Goal: Transaction & Acquisition: Purchase product/service

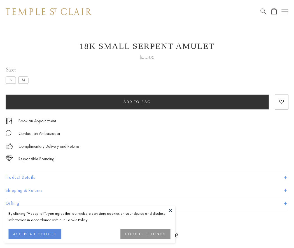
scroll to position [22, 0]
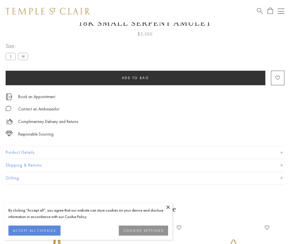
click at [135, 78] on span "Add to bag" at bounding box center [135, 78] width 27 height 5
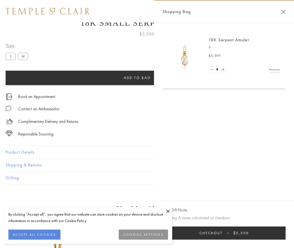
click at [224, 233] on button "Checkout $5,500" at bounding box center [223, 233] width 123 height 13
